Goal: Book appointment/travel/reservation

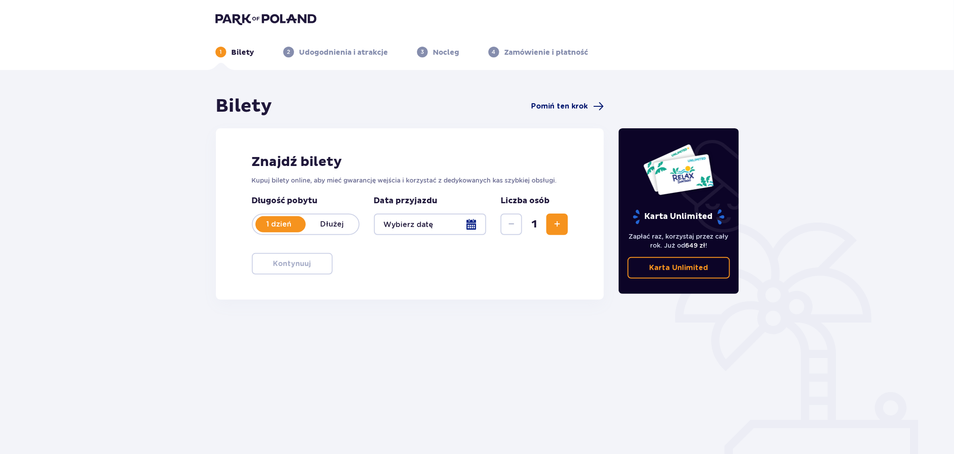
click at [567, 102] on span "Pomiń ten krok" at bounding box center [559, 106] width 57 height 10
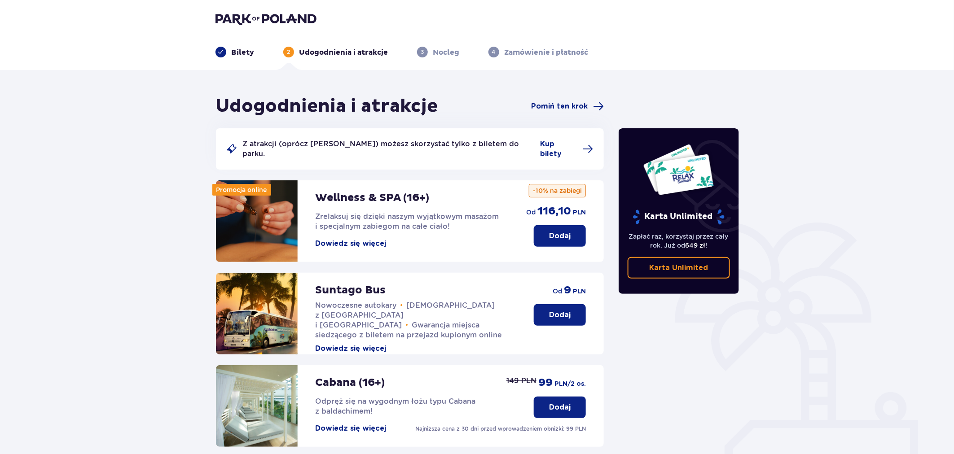
click at [549, 231] on p "Dodaj" at bounding box center [560, 236] width 22 height 10
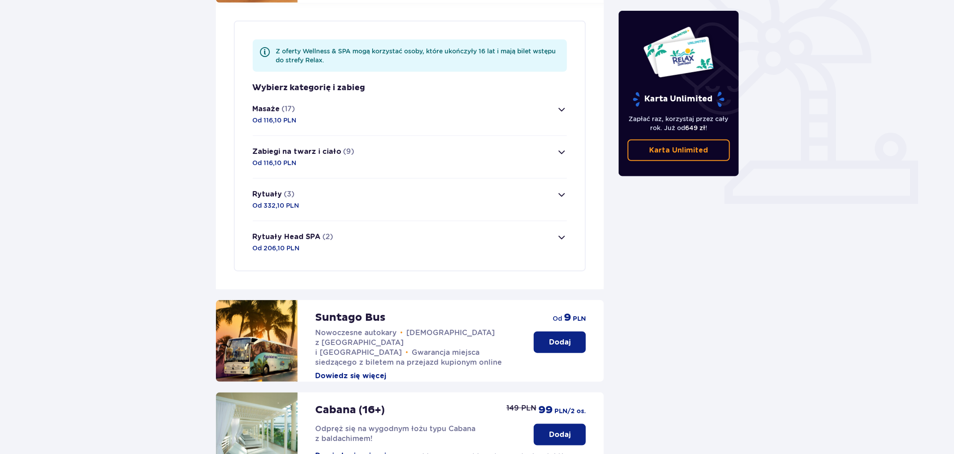
scroll to position [260, 0]
click at [276, 115] on p "Od 116,10 PLN" at bounding box center [275, 119] width 44 height 9
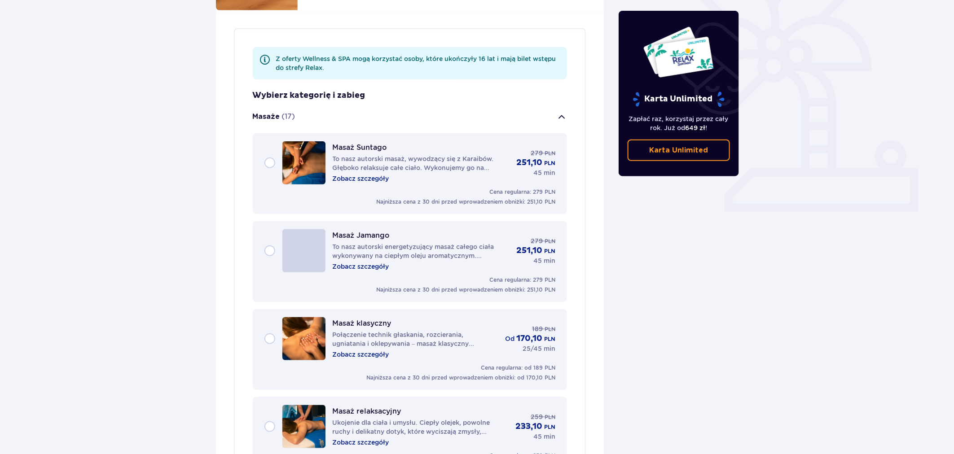
scroll to position [244, 0]
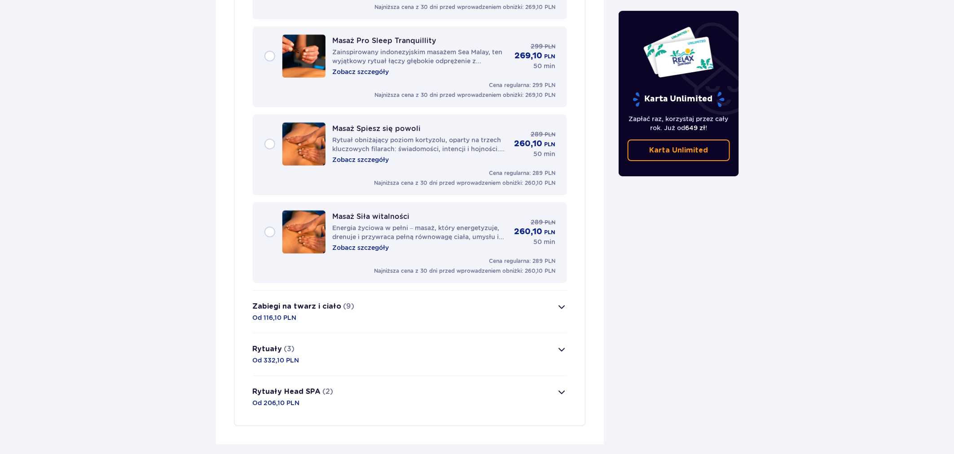
click at [339, 302] on div "Zabiegi na twarz i ciało (9) Od 116,10 PLN" at bounding box center [304, 312] width 102 height 21
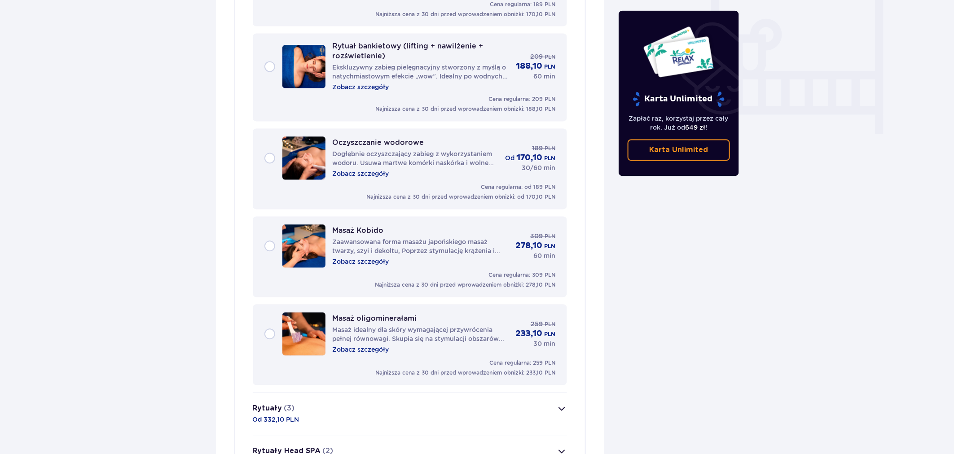
click at [389, 326] on p "Masaż idealny dla skóry wymagającej przywrócenia pełnej równowagi. Skupia się n…" at bounding box center [421, 335] width 176 height 18
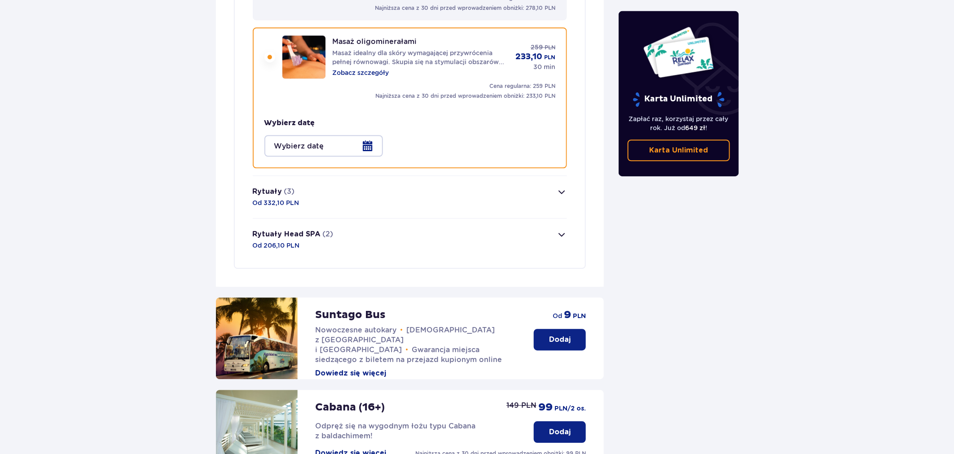
scroll to position [1112, 0]
click at [307, 137] on div at bounding box center [323, 146] width 119 height 22
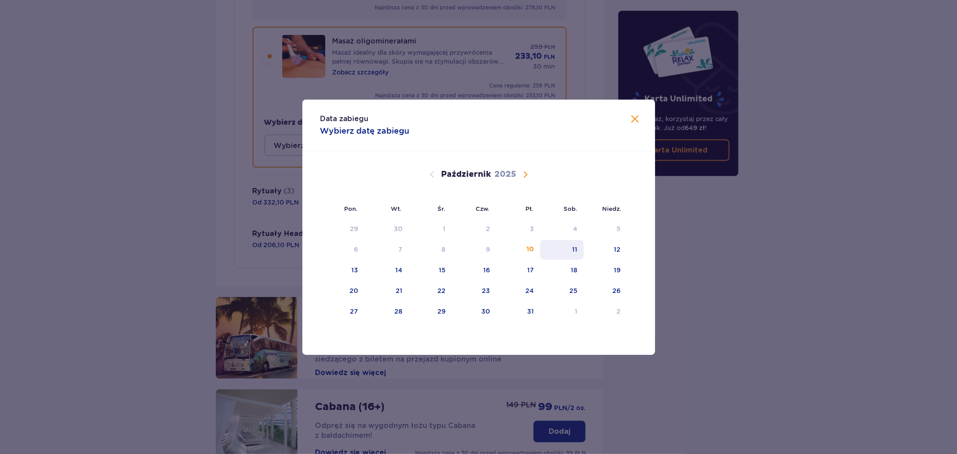
click at [567, 252] on div "11" at bounding box center [562, 250] width 44 height 20
type input "[DATE]"
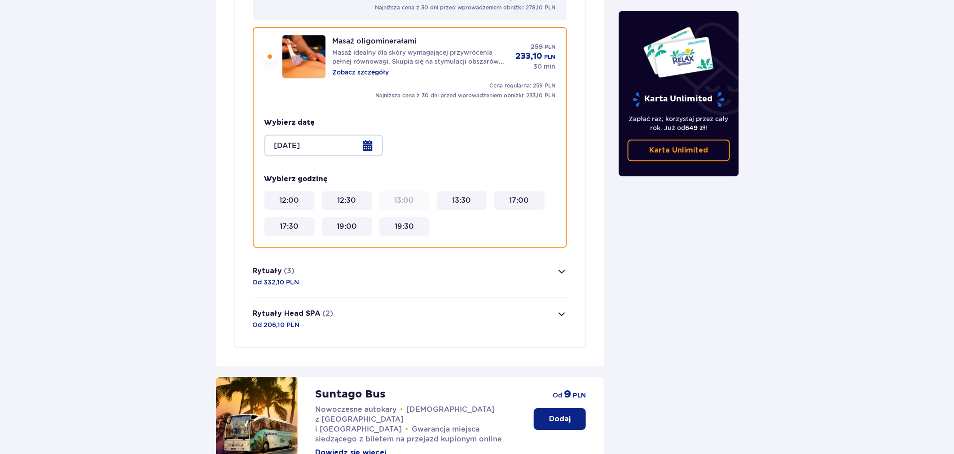
click at [356, 196] on div "12:30" at bounding box center [346, 201] width 43 height 10
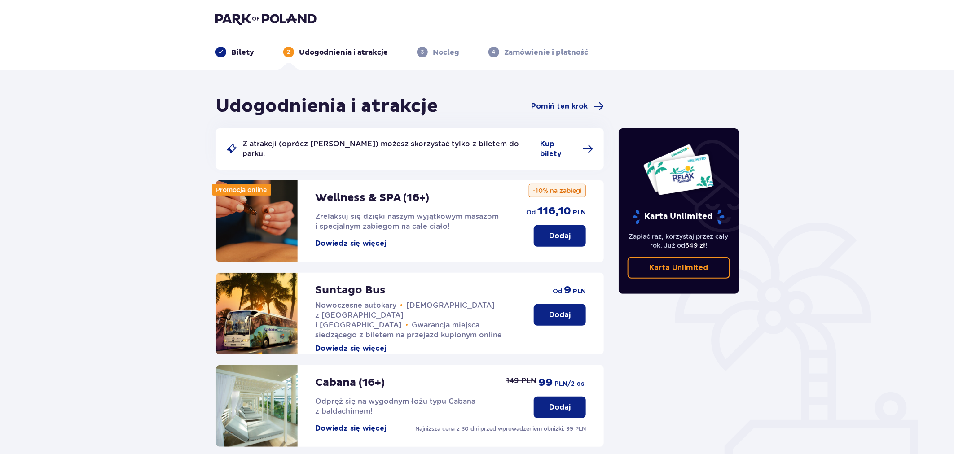
click at [566, 231] on p "Dodaj" at bounding box center [560, 236] width 22 height 10
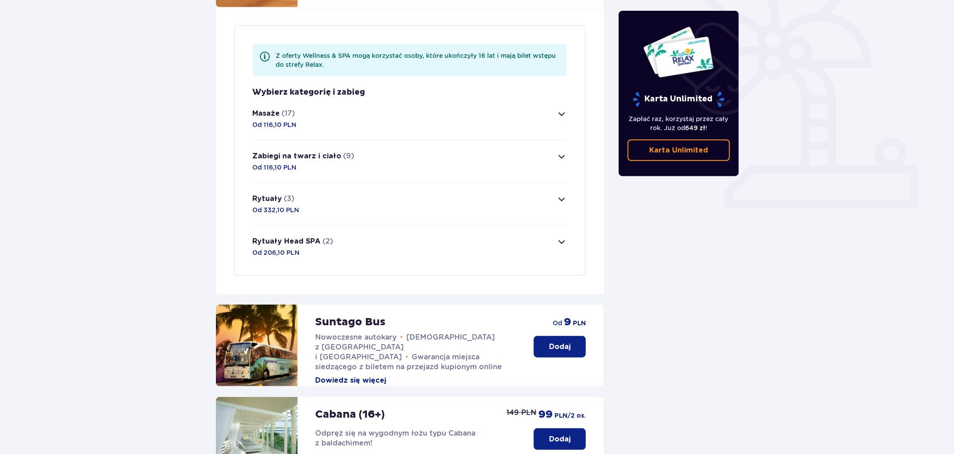
scroll to position [260, 0]
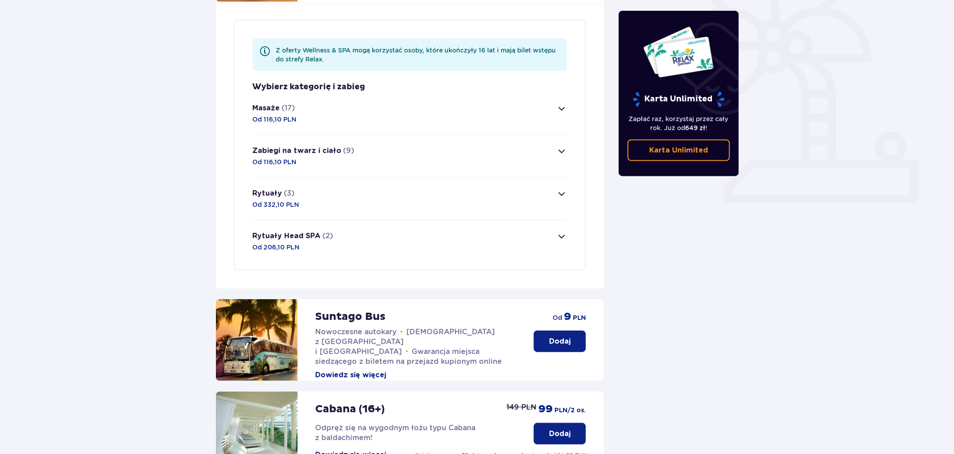
click at [348, 208] on button "Rytuały (3) Od 332,10 PLN" at bounding box center [410, 199] width 315 height 42
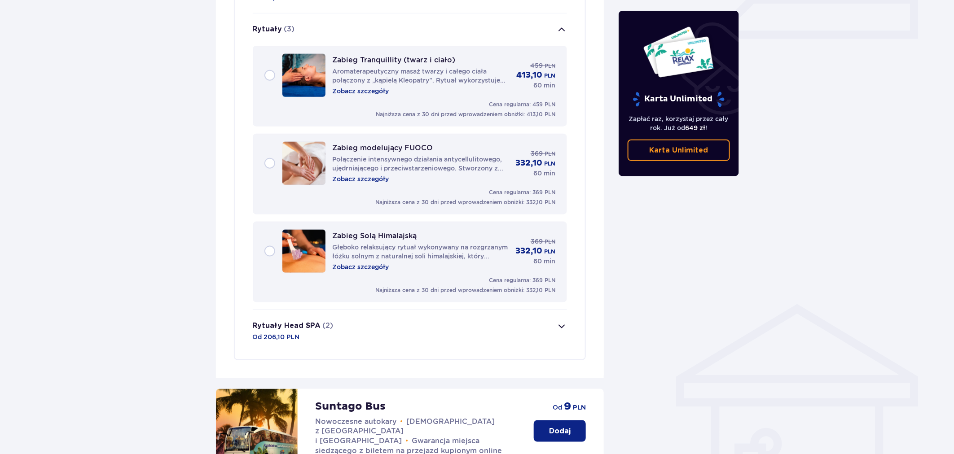
scroll to position [428, 0]
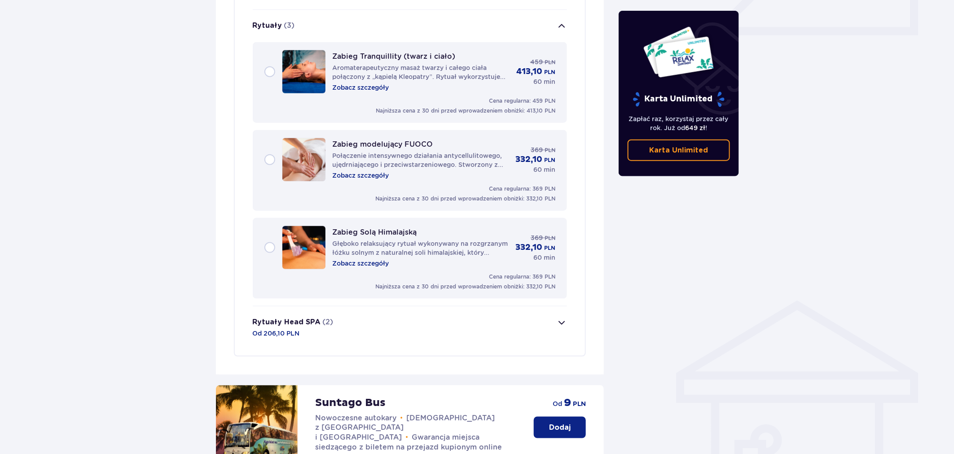
click at [310, 320] on div "Rytuały Head SPA (2) Od 206,10 PLN" at bounding box center [293, 327] width 81 height 21
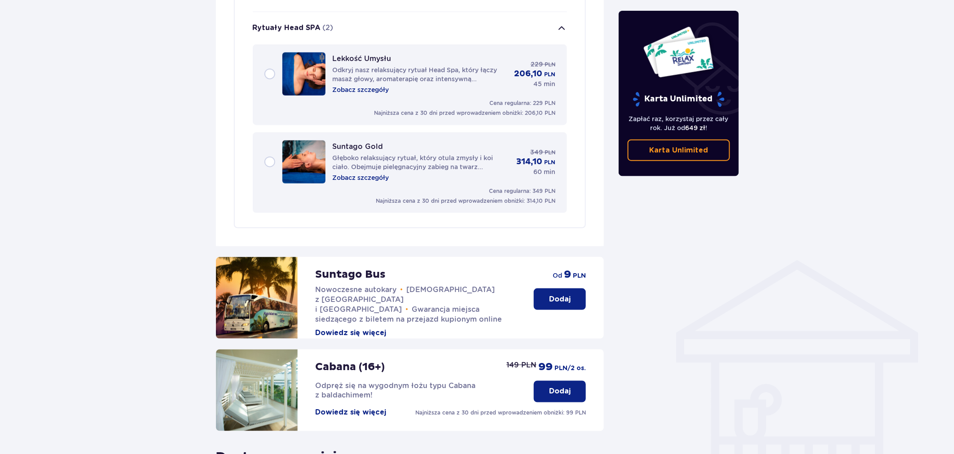
scroll to position [470, 0]
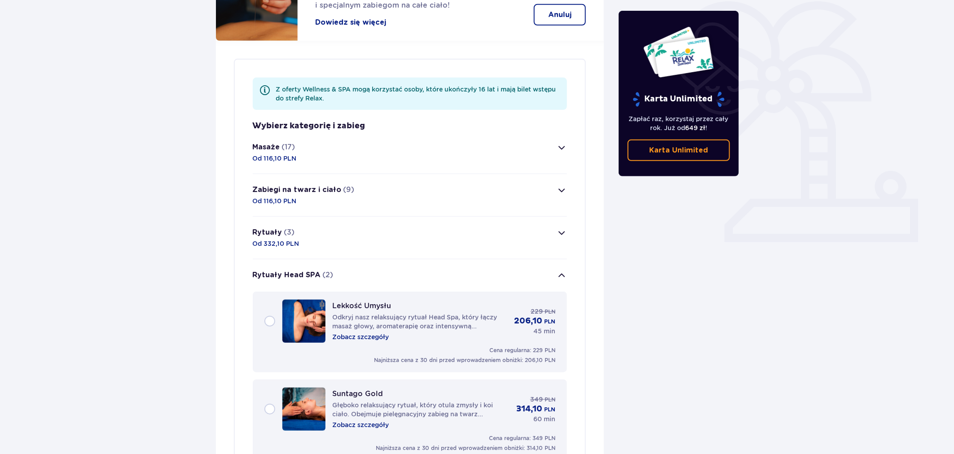
click at [279, 142] on p "Masaże" at bounding box center [266, 147] width 27 height 10
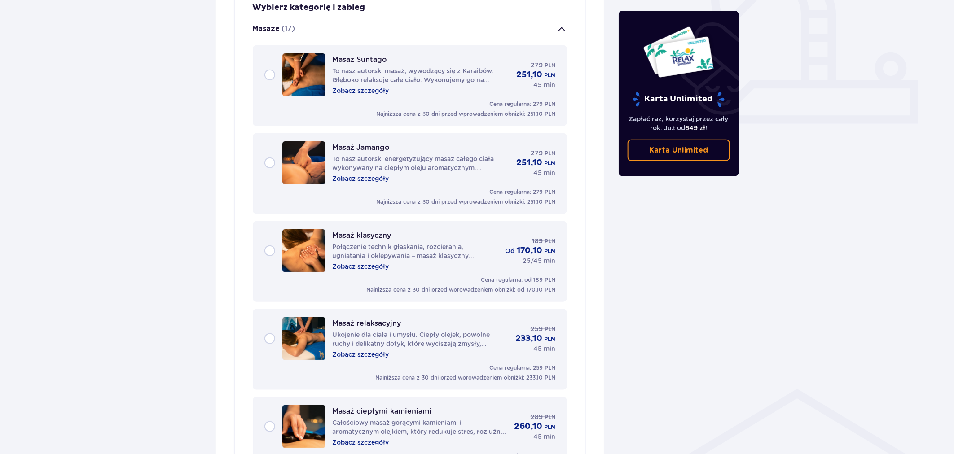
scroll to position [343, 0]
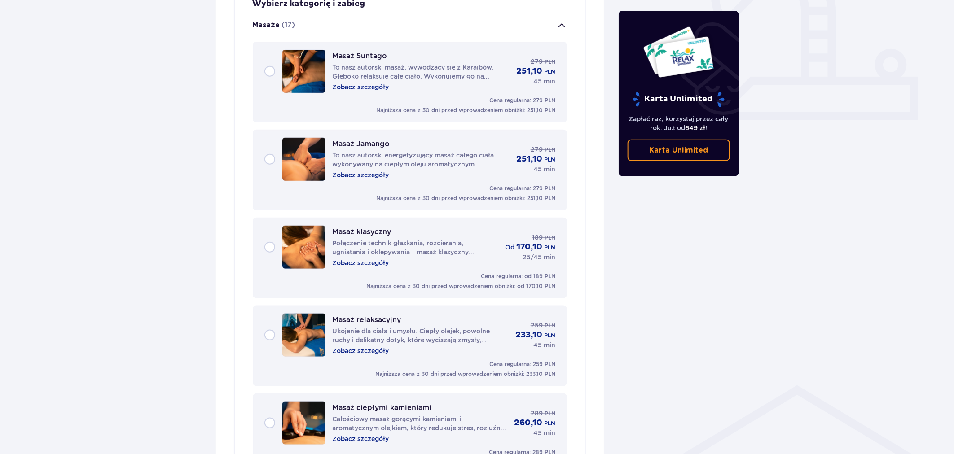
click at [272, 315] on div "Masaż relaksacyjny Ukojenie dla ciała i umysłu. Ciepły olejek, powolne ruchy i …" at bounding box center [409, 335] width 291 height 43
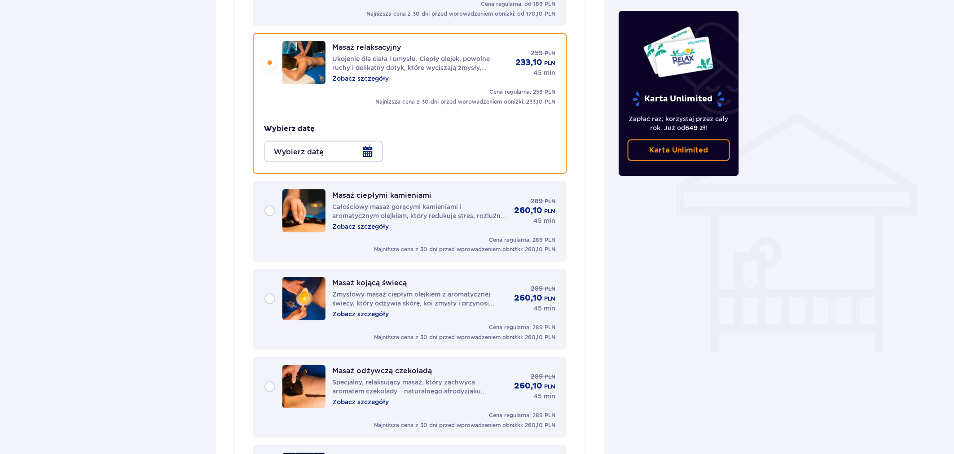
scroll to position [626, 0]
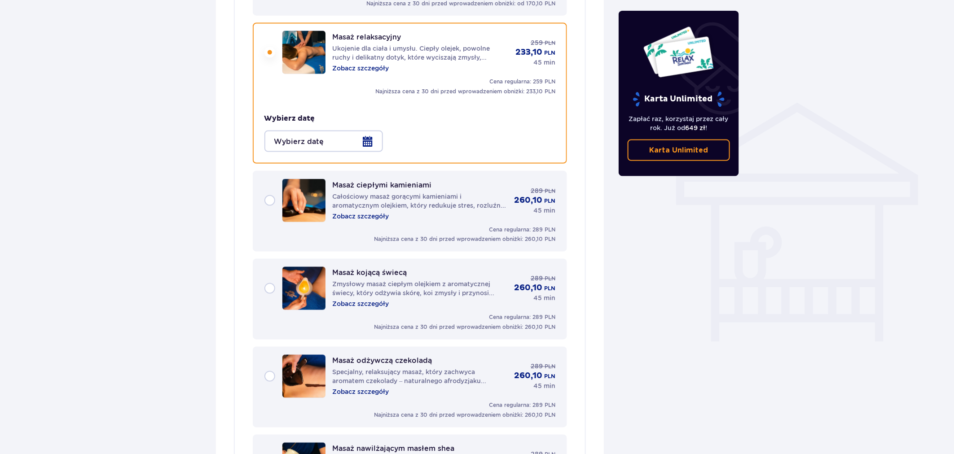
click at [340, 132] on div at bounding box center [323, 142] width 119 height 22
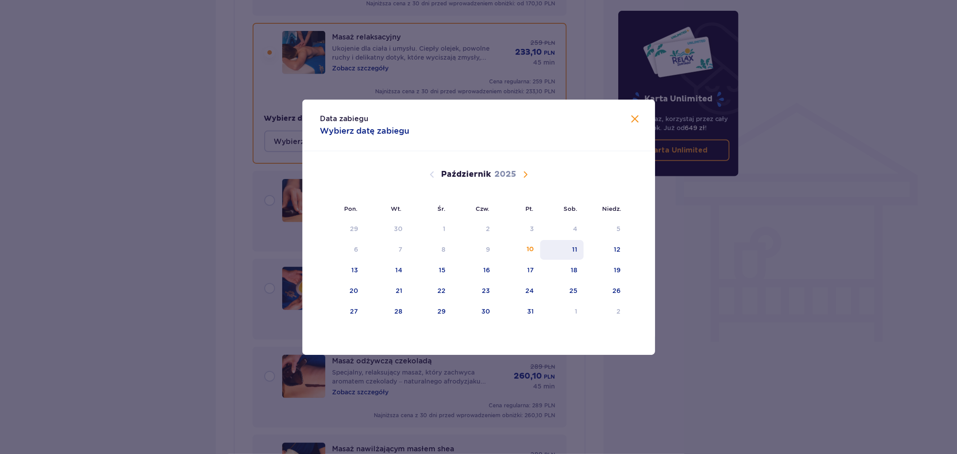
click at [569, 249] on div "11" at bounding box center [562, 250] width 44 height 20
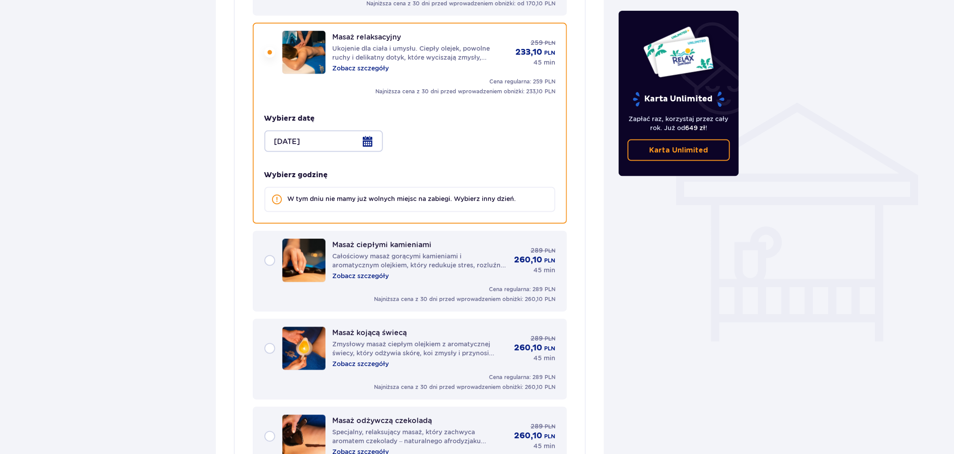
click at [316, 132] on div at bounding box center [323, 142] width 119 height 22
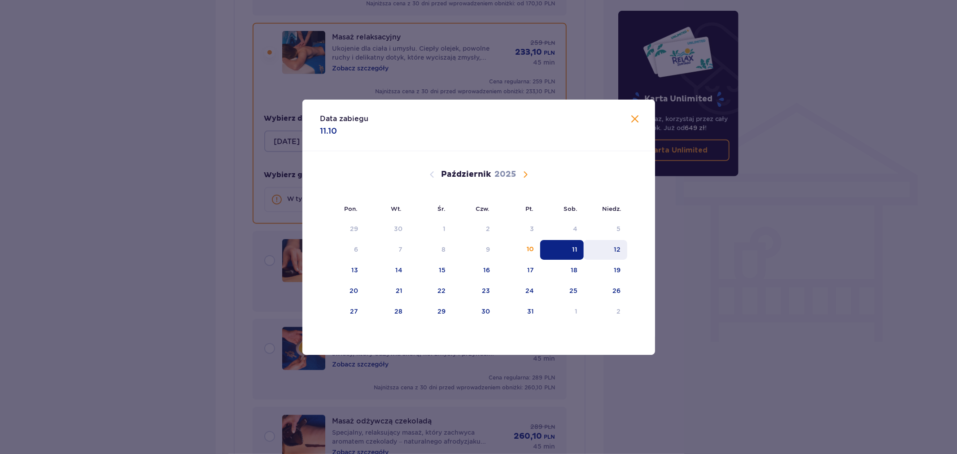
click at [626, 248] on div "12" at bounding box center [606, 250] width 44 height 20
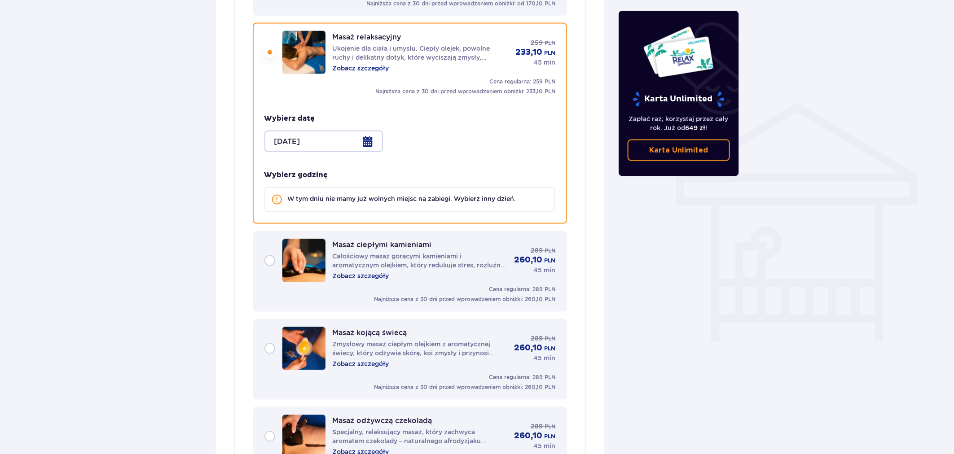
click at [356, 136] on div at bounding box center [323, 142] width 119 height 22
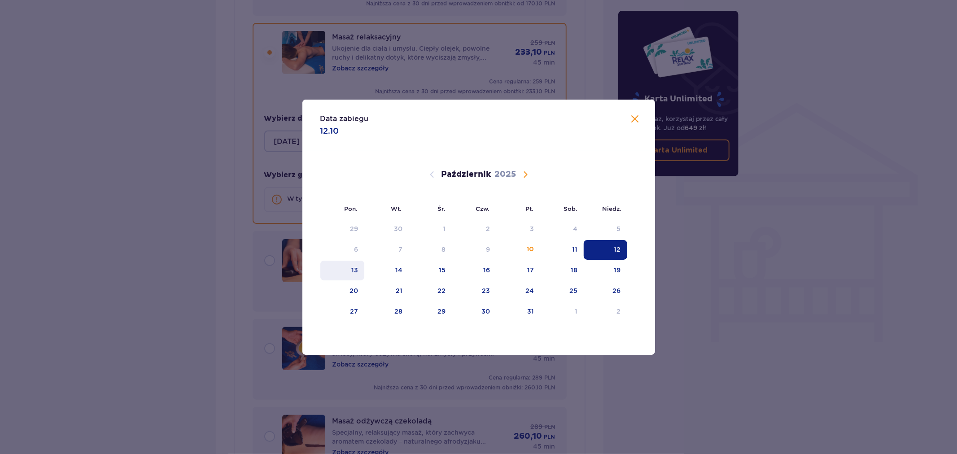
click at [356, 268] on div "13" at bounding box center [354, 270] width 7 height 9
type input "[DATE]"
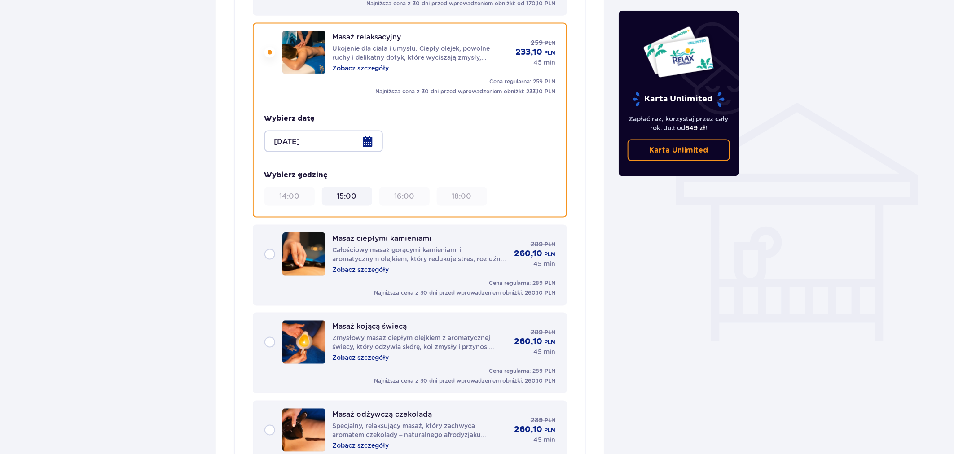
click at [335, 192] on div "15:00" at bounding box center [346, 197] width 43 height 10
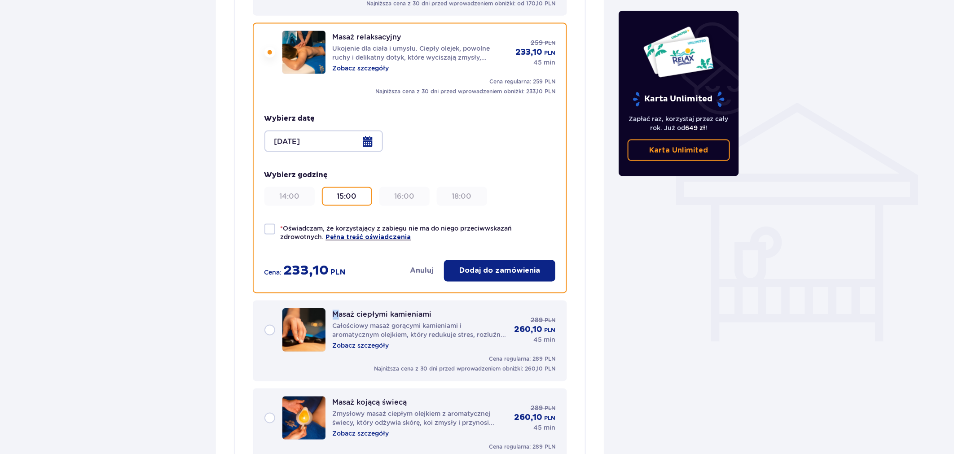
click at [335, 311] on p "Masaż ciepłymi kamieniami" at bounding box center [382, 315] width 99 height 9
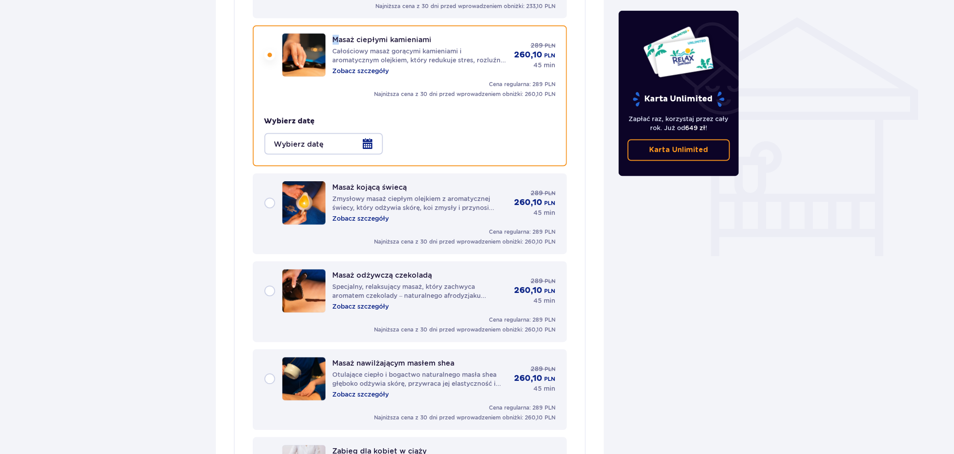
scroll to position [714, 0]
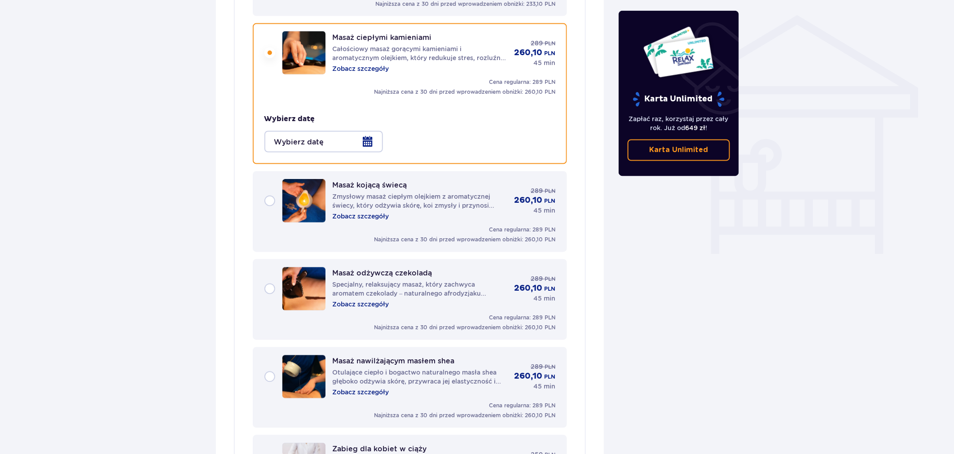
click at [337, 133] on div at bounding box center [323, 142] width 119 height 22
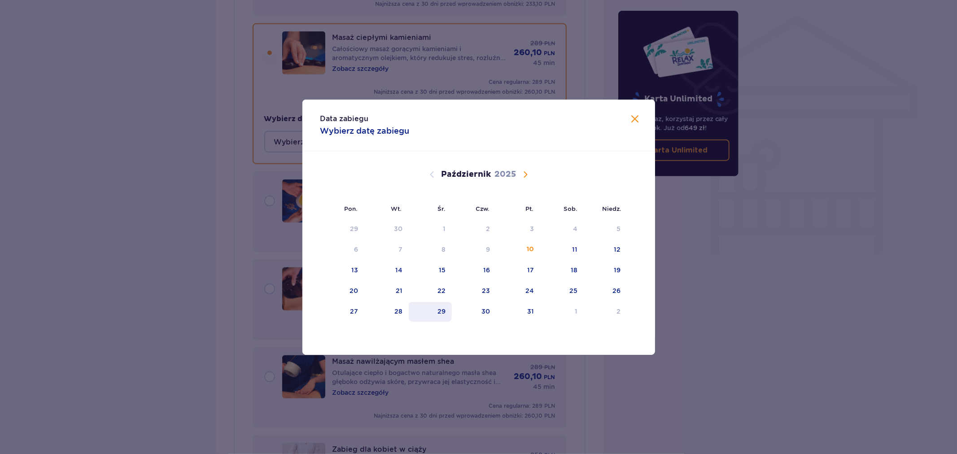
click at [450, 302] on div "29" at bounding box center [431, 312] width 44 height 20
type input "[DATE]"
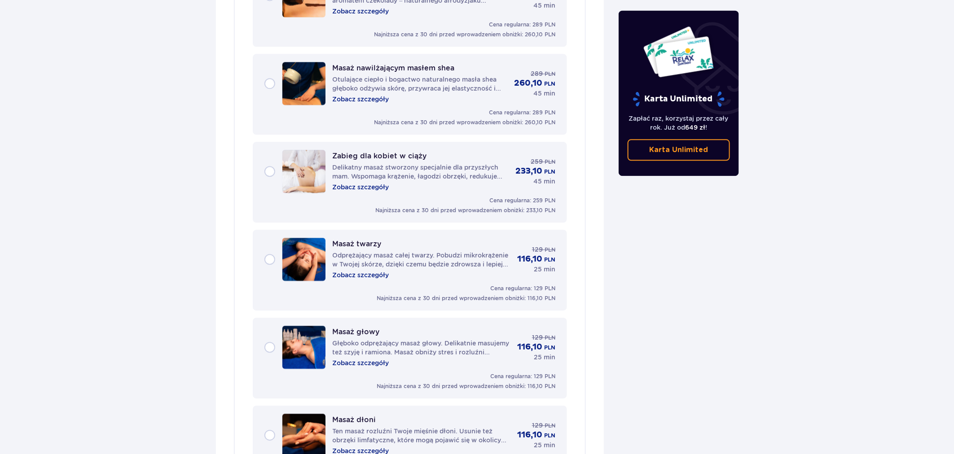
scroll to position [1163, 0]
